Goal: Task Accomplishment & Management: Manage account settings

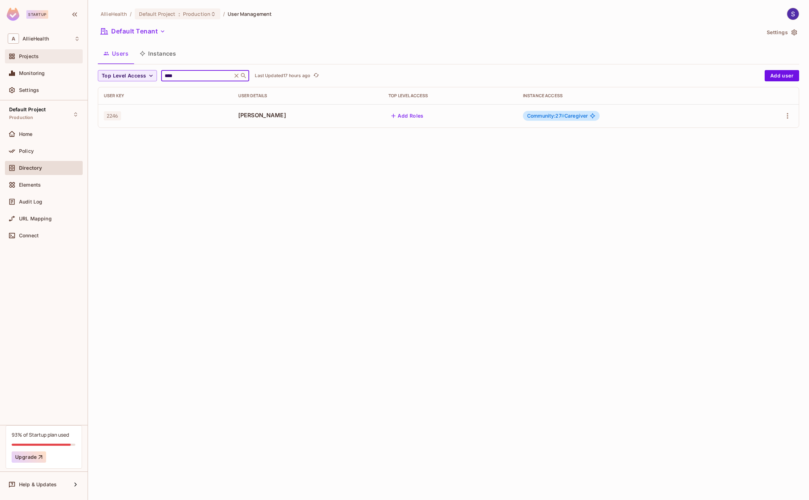
click at [20, 57] on span "Projects" at bounding box center [29, 57] width 20 height 6
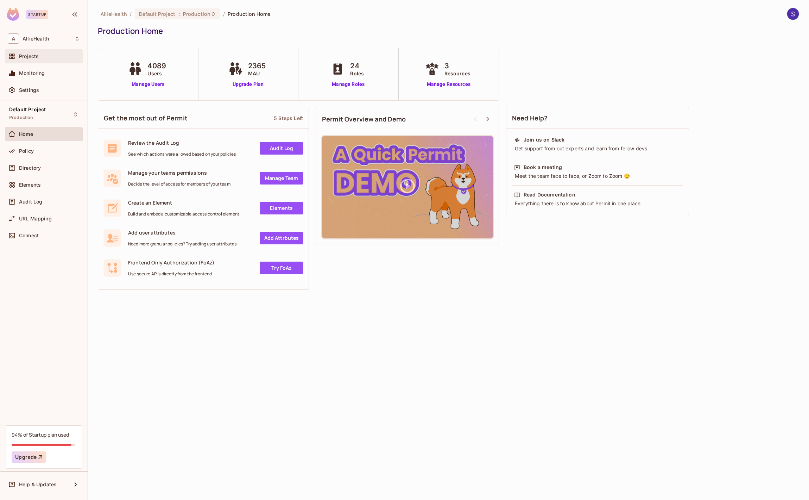
click at [64, 56] on div "Projects" at bounding box center [49, 57] width 61 height 6
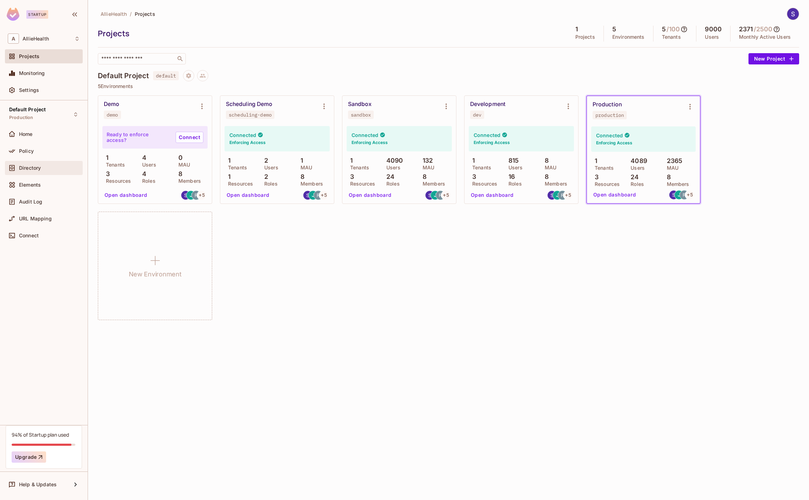
click at [37, 166] on span "Directory" at bounding box center [30, 168] width 22 height 6
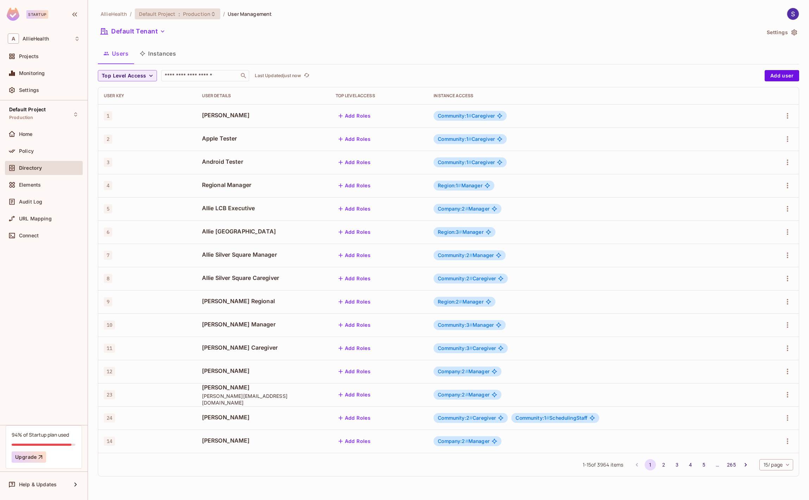
click at [155, 15] on span "Default Project" at bounding box center [157, 14] width 37 height 7
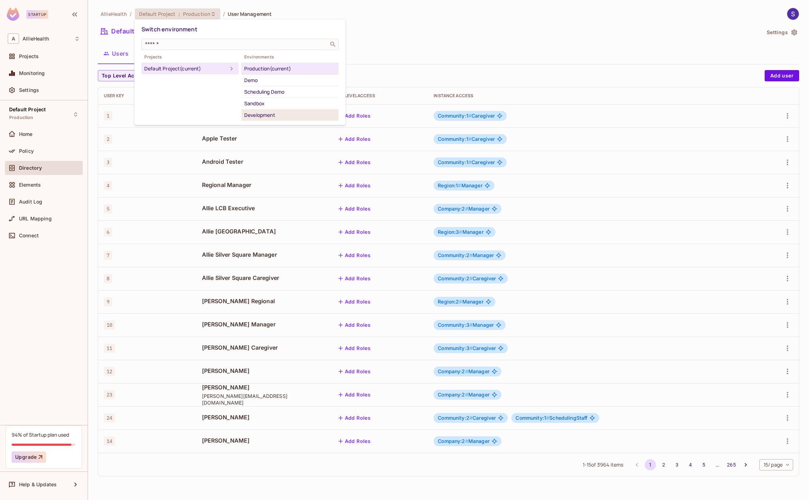
click at [273, 115] on div "Development" at bounding box center [290, 115] width 92 height 8
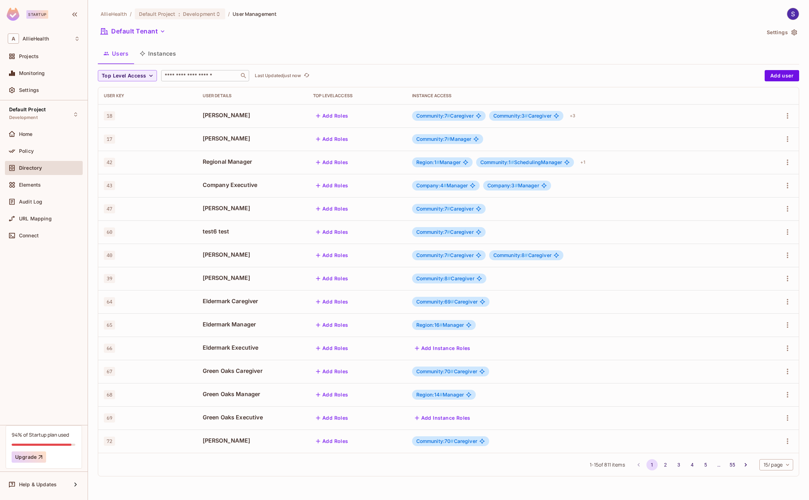
click at [193, 76] on input "text" at bounding box center [200, 75] width 74 height 7
paste input "****"
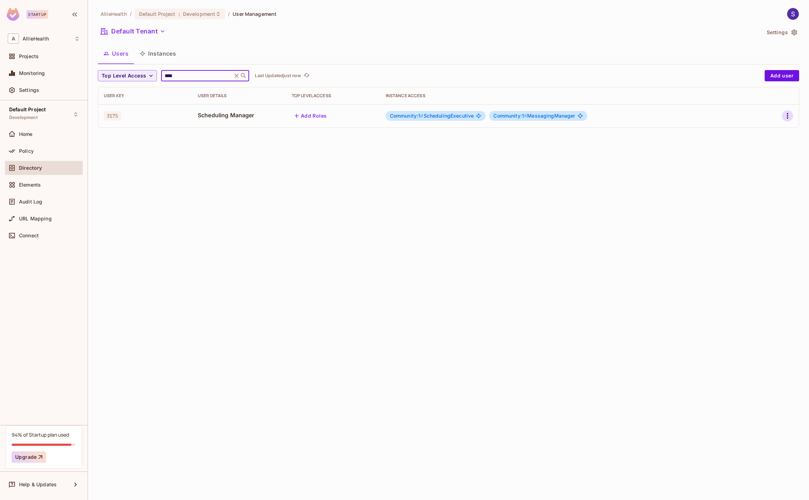
type input "****"
click at [789, 115] on icon "button" at bounding box center [788, 116] width 8 height 8
click at [764, 126] on li "Edit" at bounding box center [757, 131] width 62 height 15
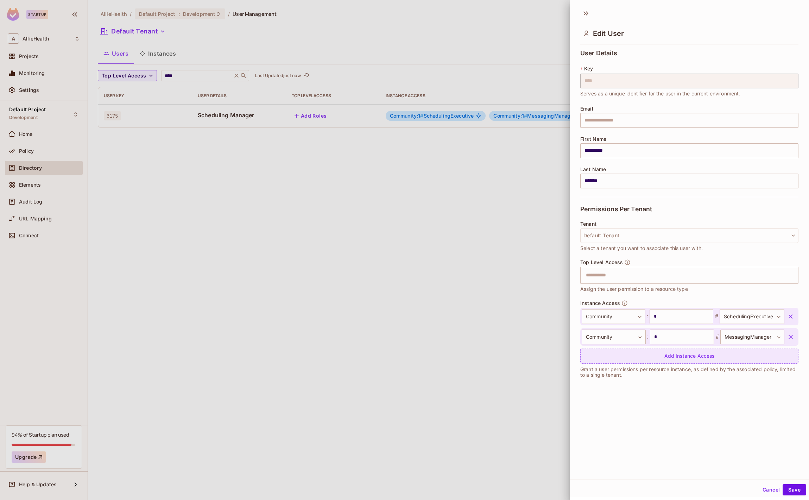
click at [677, 354] on div "Add Instance Access" at bounding box center [690, 356] width 218 height 15
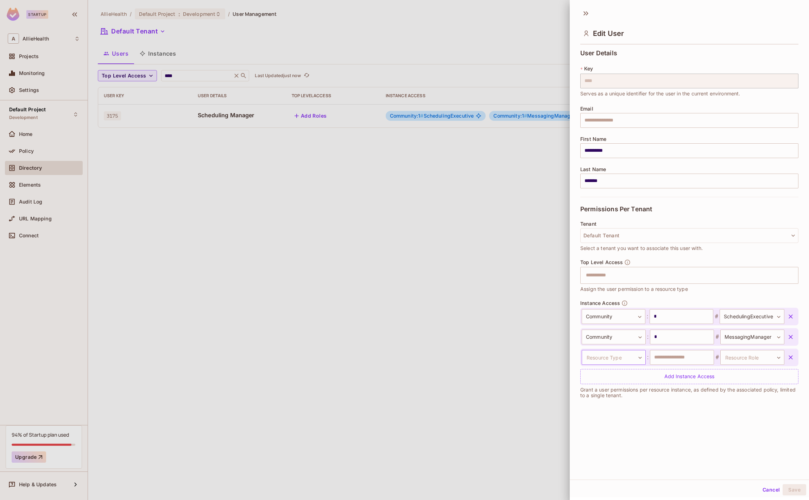
click at [639, 358] on body "**********" at bounding box center [404, 250] width 809 height 500
click at [608, 414] on li "Community" at bounding box center [612, 416] width 65 height 13
click at [680, 358] on input "text" at bounding box center [682, 357] width 64 height 15
type input "*"
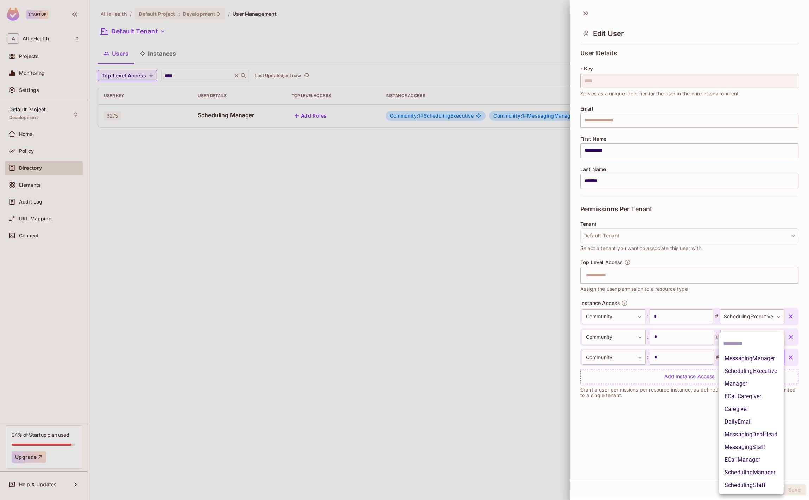
click at [743, 355] on body "**********" at bounding box center [404, 250] width 809 height 500
click at [635, 453] on div at bounding box center [404, 250] width 809 height 500
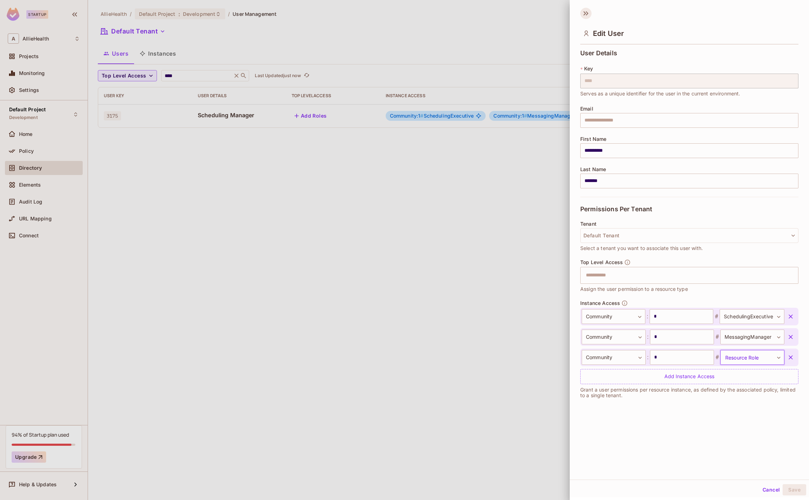
click at [586, 11] on icon at bounding box center [587, 13] width 2 height 4
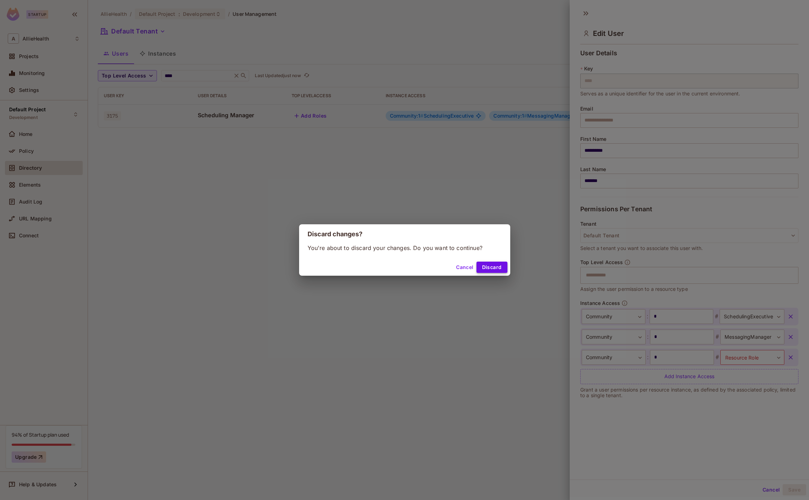
click at [492, 266] on button "Discard" at bounding box center [492, 267] width 31 height 11
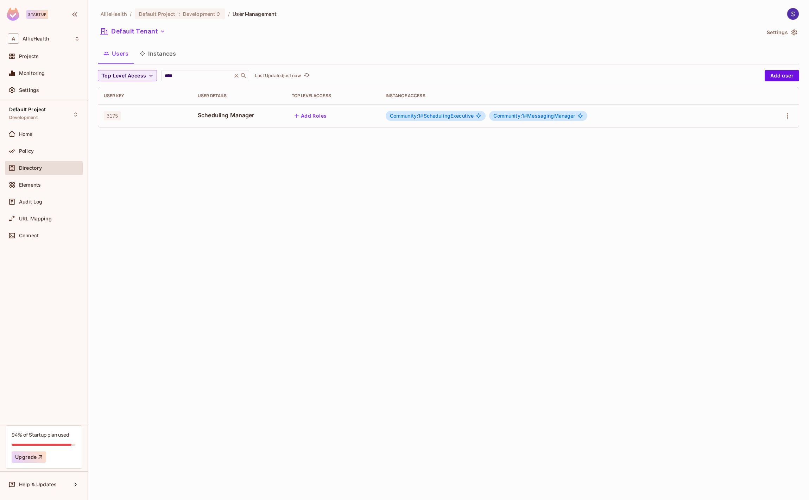
click at [62, 342] on div "Default Project Development Home Policy Directory Elements Audit Log URL Mappin…" at bounding box center [44, 262] width 88 height 325
click at [49, 131] on div "Home" at bounding box center [49, 134] width 61 height 6
